Goal: Information Seeking & Learning: Learn about a topic

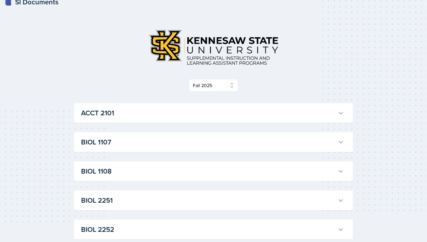
scroll to position [15, 0]
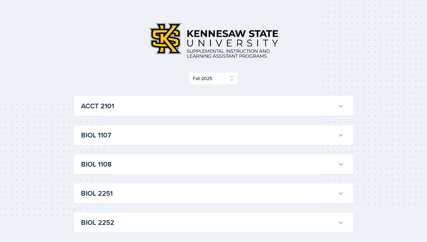
click at [243, 110] on h3 "ACCT 2101" at bounding box center [208, 106] width 255 height 10
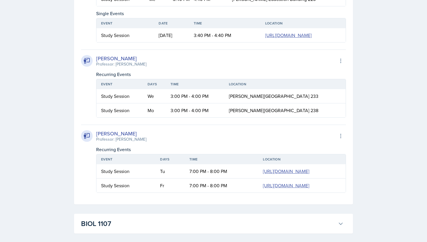
scroll to position [757, 0]
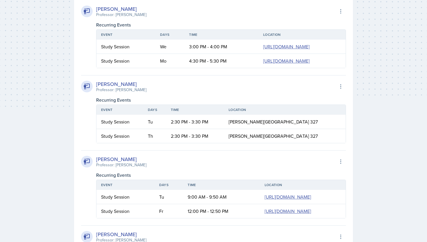
scroll to position [0, 0]
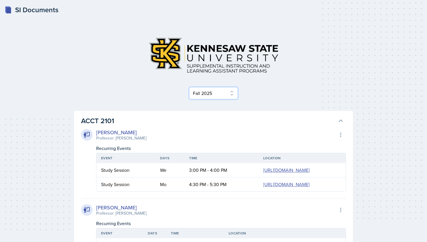
click at [213, 93] on select "Select Semester Fall 2025 Summer 2025 Spring 2025 Fall 2024 Summer 2024 Spring …" at bounding box center [213, 93] width 49 height 12
click at [189, 87] on select "Select Semester Fall 2025 Summer 2025 Spring 2025 Fall 2024 Summer 2024 Spring …" at bounding box center [213, 93] width 49 height 12
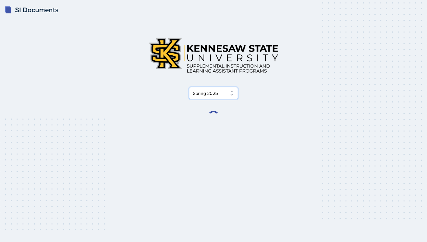
click at [209, 90] on select "Select Semester Fall 2025 Summer 2025 Spring 2025 Fall 2024 Summer 2024 Spring …" at bounding box center [213, 93] width 49 height 12
select select "2bed604d-1099-4043-b1bc-2365e8740244"
click at [189, 87] on select "Select Semester Fall 2025 Summer 2025 Spring 2025 Fall 2024 Summer 2024 Spring …" at bounding box center [213, 93] width 49 height 12
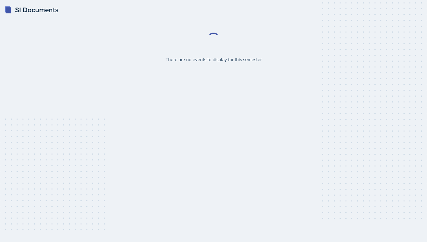
select select "2bed604d-1099-4043-b1bc-2365e8740244"
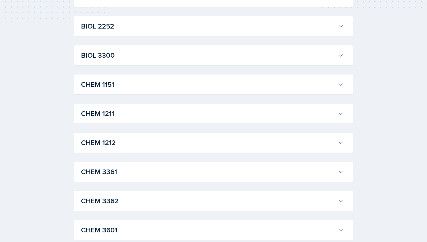
scroll to position [218, 0]
